Goal: Information Seeking & Learning: Learn about a topic

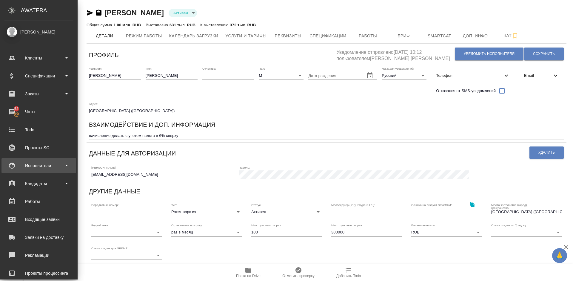
click at [47, 168] on div "Исполнители" at bounding box center [38, 165] width 69 height 9
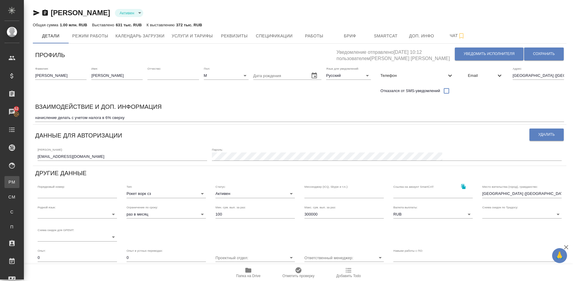
click at [19, 180] on link "PM Для PM/LQA" at bounding box center [11, 182] width 15 height 12
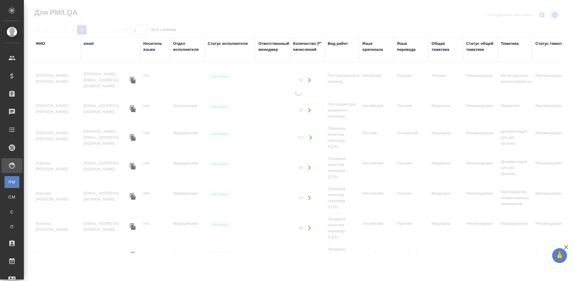
click at [42, 45] on div "ФИО" at bounding box center [40, 44] width 9 height 6
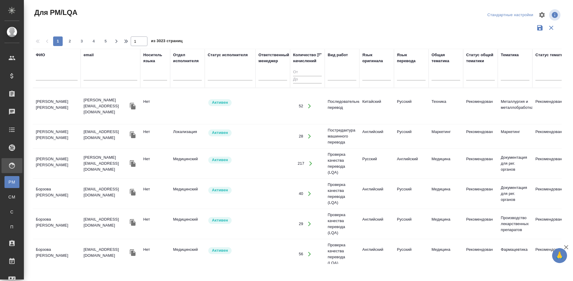
click at [60, 75] on input "text" at bounding box center [57, 76] width 42 height 7
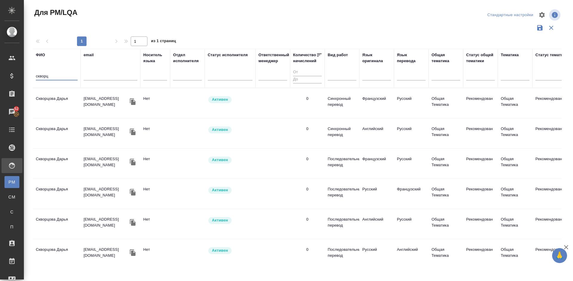
type input "скворц"
click at [63, 112] on td "Скворцова Дарья" at bounding box center [57, 103] width 48 height 21
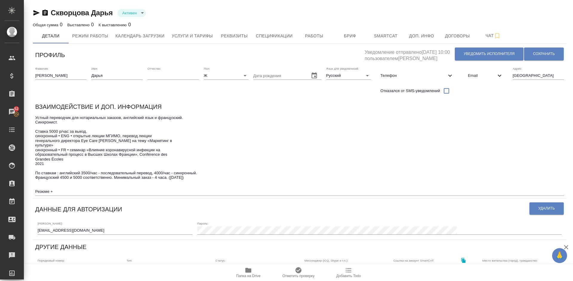
click at [489, 119] on textarea "Устный переводчик для нотариальных заказов, английский язык и французский. Синх…" at bounding box center [299, 154] width 529 height 78
click at [202, 33] on span "Услуги и тарифы" at bounding box center [192, 35] width 41 height 7
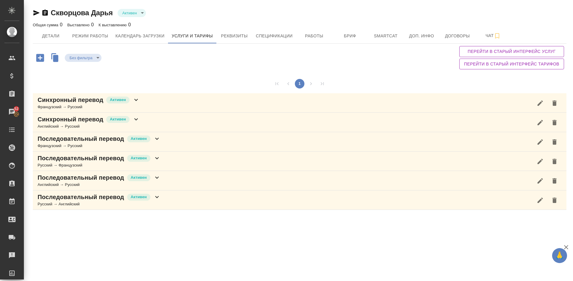
click at [156, 120] on div "Синхронный перевод [PERSON_NAME] → Русский" at bounding box center [300, 122] width 534 height 19
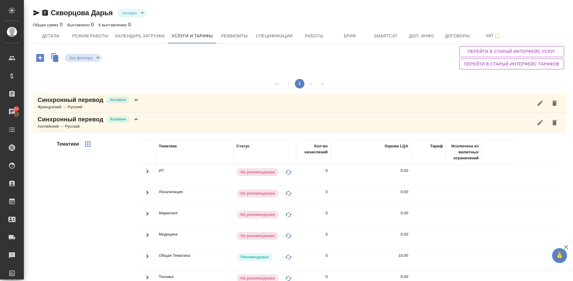
click at [99, 183] on div "Тематики" at bounding box center [98, 236] width 85 height 200
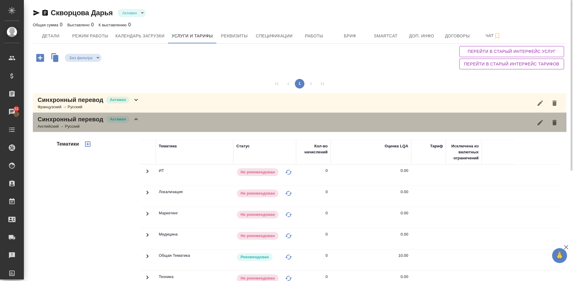
click at [137, 122] on icon at bounding box center [136, 119] width 7 height 7
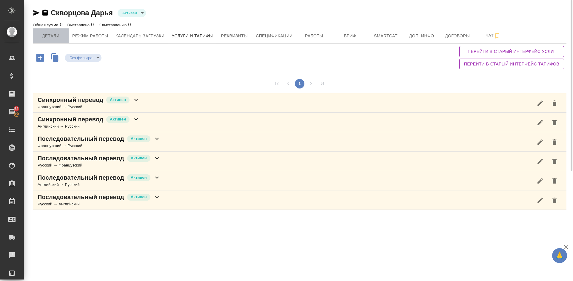
click at [50, 38] on span "Детали" at bounding box center [50, 35] width 29 height 7
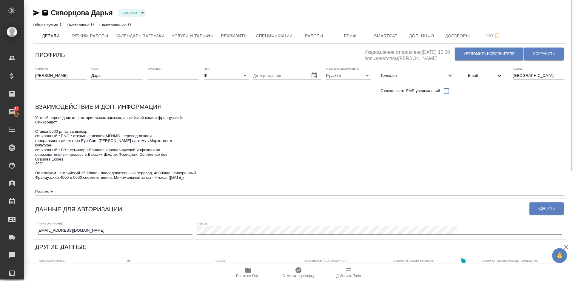
click at [250, 272] on icon "button" at bounding box center [249, 270] width 6 height 5
